Goal: Information Seeking & Learning: Learn about a topic

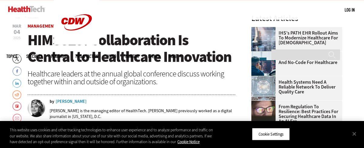
scroll to position [198, 0]
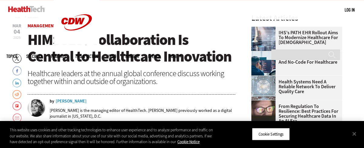
click at [68, 100] on div "Teta Alim" at bounding box center [71, 101] width 31 height 4
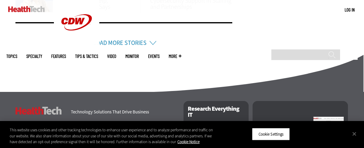
scroll to position [516, 0]
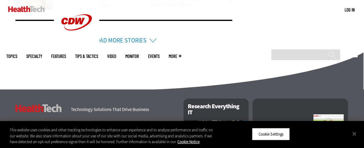
click at [117, 36] on link "Load More Stories" at bounding box center [119, 40] width 53 height 8
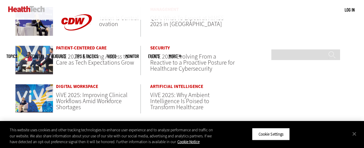
scroll to position [654, 0]
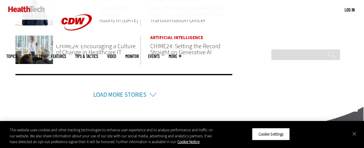
click at [136, 91] on link "Load More Stories" at bounding box center [119, 95] width 53 height 8
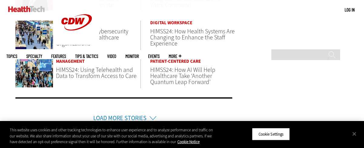
scroll to position [848, 0]
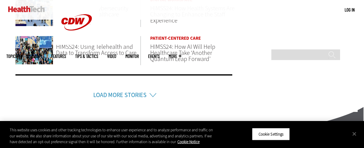
click at [116, 48] on span "HIMSS24: Using Telehealth and Data to Transform Access to Care" at bounding box center [96, 50] width 81 height 14
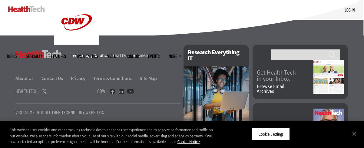
scroll to position [475, 0]
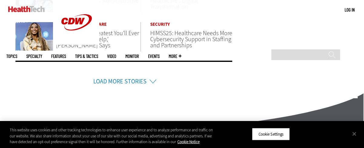
click at [140, 80] on link "Load More Stories" at bounding box center [119, 81] width 53 height 8
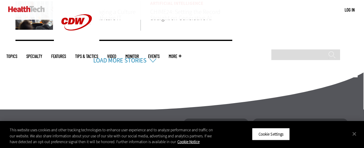
scroll to position [688, 0]
click at [150, 59] on li "Load More Stories" at bounding box center [123, 51] width 217 height 25
